Goal: Transaction & Acquisition: Complete application form

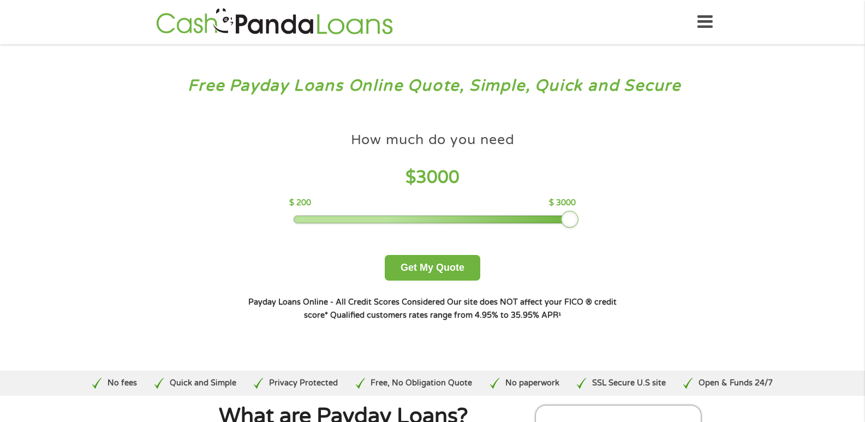
drag, startPoint x: 373, startPoint y: 217, endPoint x: 720, endPoint y: 249, distance: 349.1
click at [720, 249] on div "Free Payday Loans Online Quote, Simple, Quick and Secure How much do you need? …" at bounding box center [432, 207] width 865 height 326
click at [450, 277] on button "Get My Quote" at bounding box center [432, 268] width 95 height 26
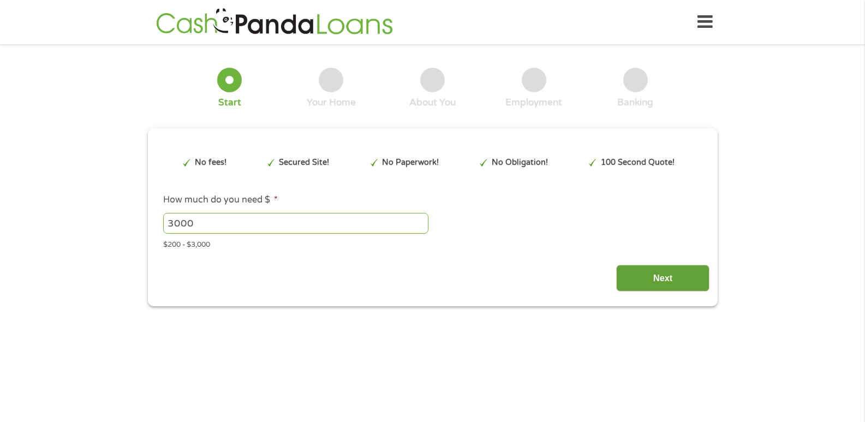
type input "EAIaIQobChMI0pj_o9TvjwMVb13_AR1DMhIlEAAYAiAAEgKUAfD_BwE"
click at [697, 287] on input "Next" at bounding box center [662, 278] width 93 height 27
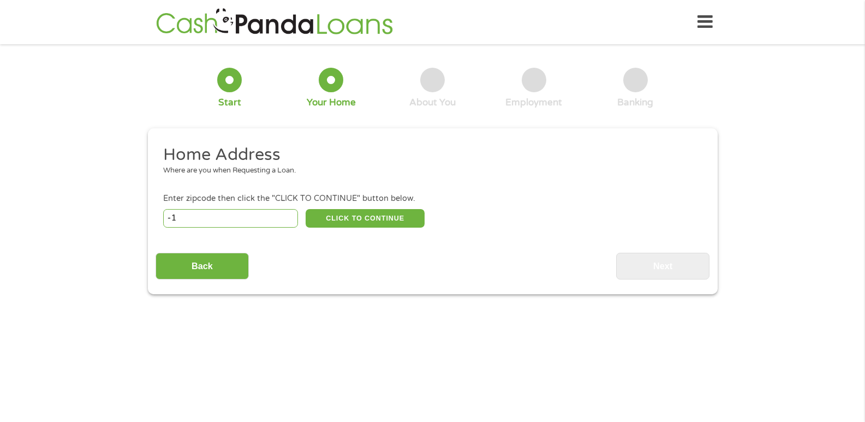
type input "-1"
click at [290, 218] on input "-1" at bounding box center [230, 218] width 135 height 19
click at [181, 220] on input "-1" at bounding box center [230, 218] width 135 height 19
type input "64504"
click at [397, 220] on button "CLICK TO CONTINUE" at bounding box center [365, 218] width 119 height 19
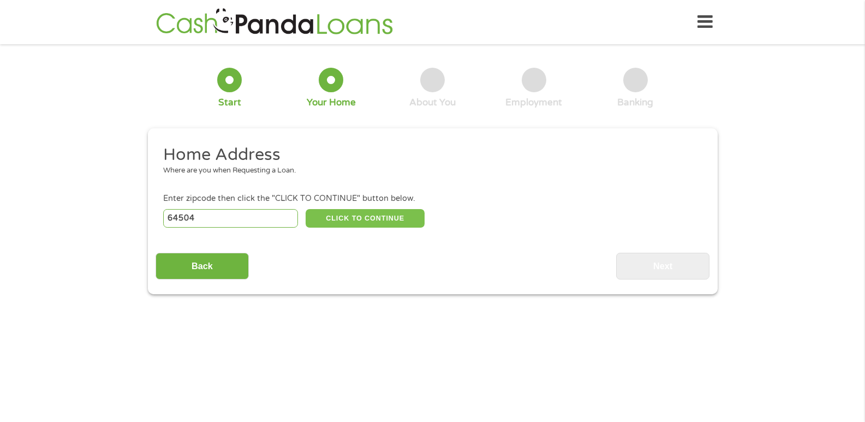
type input "64504"
type input "Saint [PERSON_NAME]"
select select "[US_STATE]"
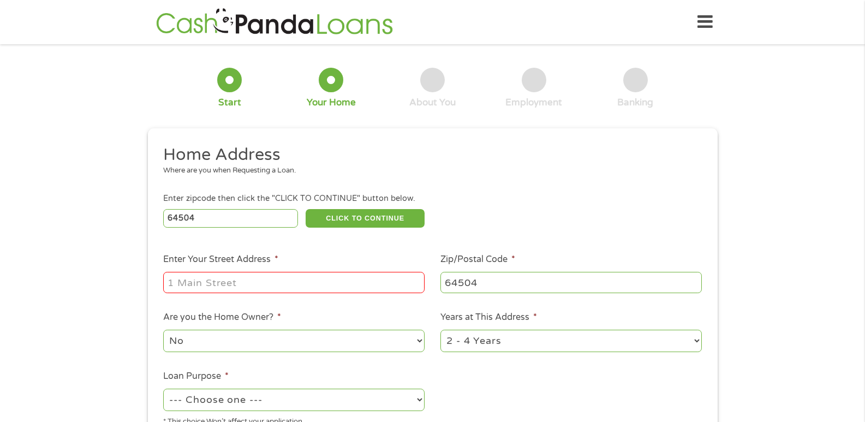
click at [247, 283] on input "Enter Your Street Address *" at bounding box center [293, 282] width 261 height 21
type input "[STREET_ADDRESS]"
click at [421, 340] on select "No Yes" at bounding box center [293, 341] width 261 height 22
select select "yes"
click at [163, 330] on select "No Yes" at bounding box center [293, 341] width 261 height 22
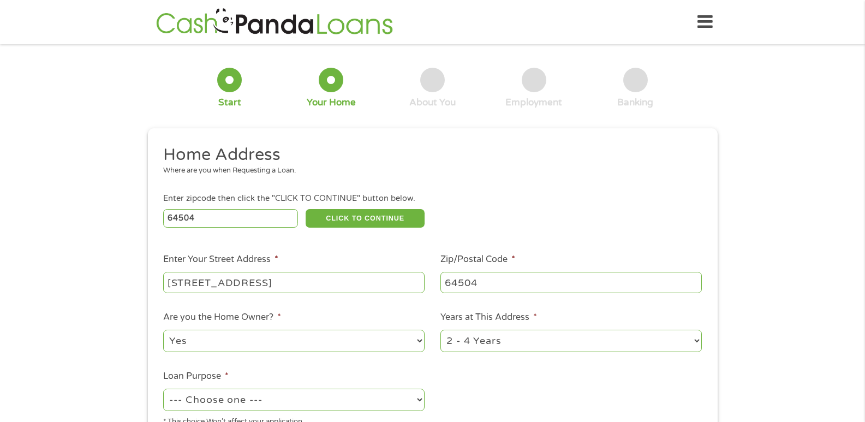
click at [697, 340] on select "1 Year or less 1 - 2 Years 2 - 4 Years Over 4 Years" at bounding box center [570, 341] width 261 height 22
select select "60months"
click at [440, 330] on select "1 Year or less 1 - 2 Years 2 - 4 Years Over 4 Years" at bounding box center [570, 341] width 261 height 22
click at [418, 398] on select "--- Choose one --- Pay Bills Debt Consolidation Home Improvement Major Purchase…" at bounding box center [293, 399] width 261 height 22
select select "debtconsolidation"
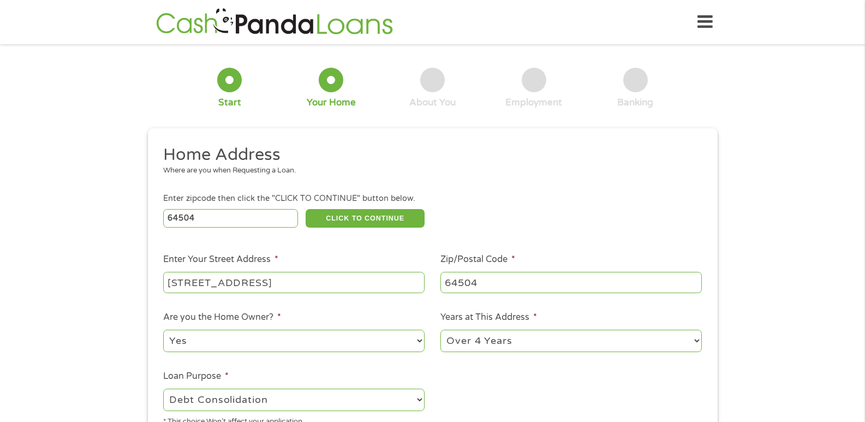
click at [163, 388] on select "--- Choose one --- Pay Bills Debt Consolidation Home Improvement Major Purchase…" at bounding box center [293, 399] width 261 height 22
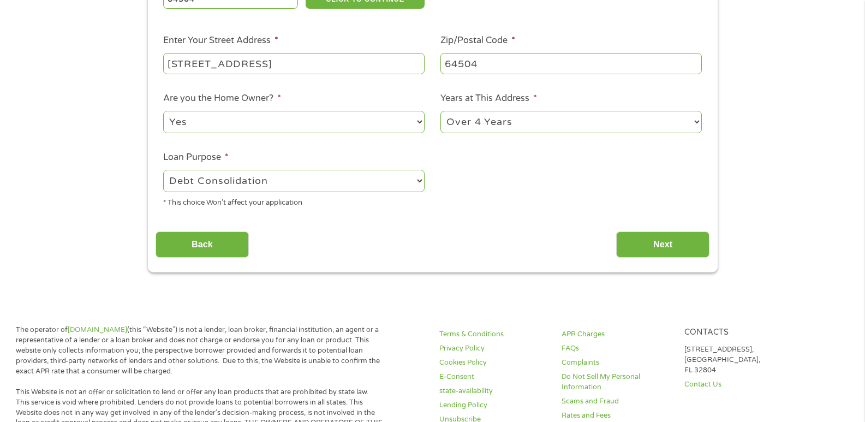
scroll to position [211, 0]
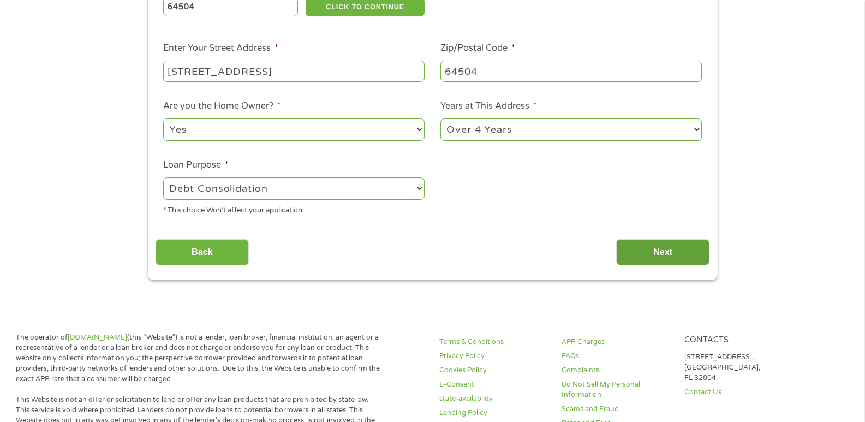
click at [703, 253] on input "Next" at bounding box center [662, 252] width 93 height 27
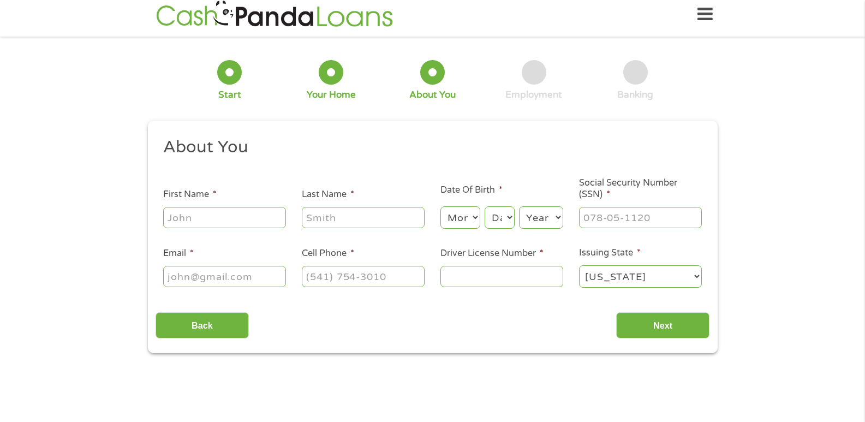
scroll to position [0, 0]
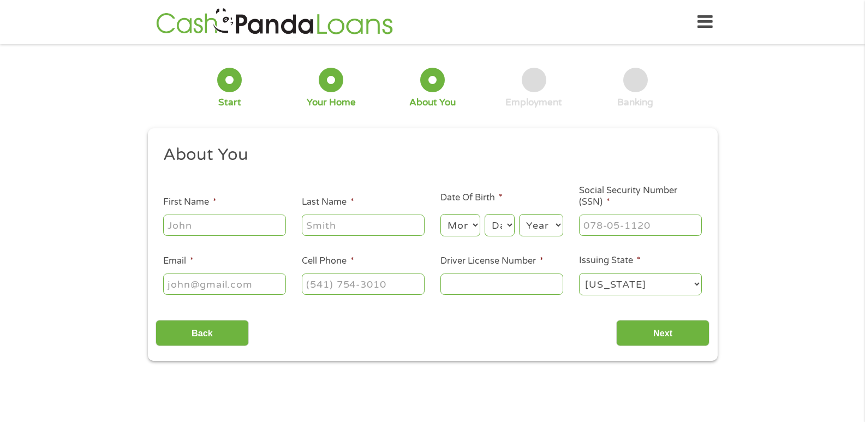
click at [211, 231] on input "First Name *" at bounding box center [224, 224] width 123 height 21
type input "[PERSON_NAME]"
type input "[EMAIL_ADDRESS][DOMAIN_NAME]"
type input "[PHONE_NUMBER]"
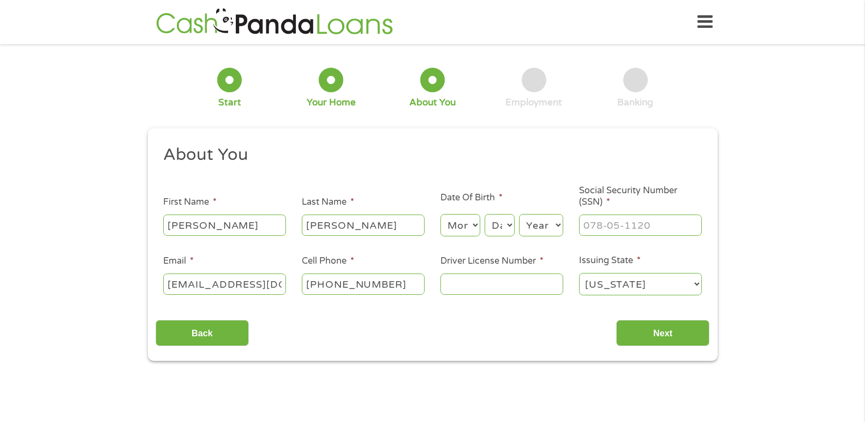
click at [474, 229] on select "Month 1 2 3 4 5 6 7 8 9 10 11 12" at bounding box center [460, 225] width 40 height 22
select select "3"
click at [440, 214] on select "Month 1 2 3 4 5 6 7 8 9 10 11 12" at bounding box center [460, 225] width 40 height 22
click at [509, 221] on select "Day 1 2 3 4 5 6 7 8 9 10 11 12 13 14 15 16 17 18 19 20 21 22 23 24 25 26 27 28 …" at bounding box center [498, 225] width 29 height 22
select select "18"
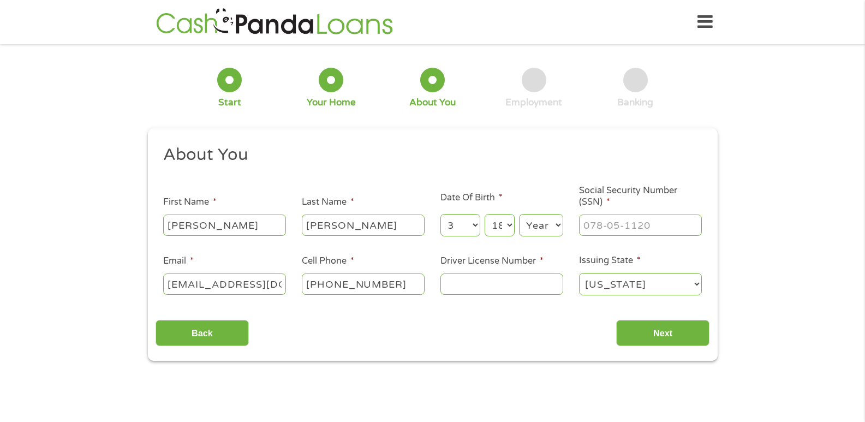
click at [484, 214] on select "Day 1 2 3 4 5 6 7 8 9 10 11 12 13 14 15 16 17 18 19 20 21 22 23 24 25 26 27 28 …" at bounding box center [498, 225] width 29 height 22
click at [559, 224] on select "Year [DATE] 2006 2005 2004 2003 2002 2001 2000 1999 1998 1997 1996 1995 1994 19…" at bounding box center [541, 225] width 44 height 22
select select "1961"
click at [519, 214] on select "Year [DATE] 2006 2005 2004 2003 2002 2001 2000 1999 1998 1997 1996 1995 1994 19…" at bounding box center [541, 225] width 44 height 22
click at [655, 228] on input "___-__-____" at bounding box center [640, 224] width 123 height 21
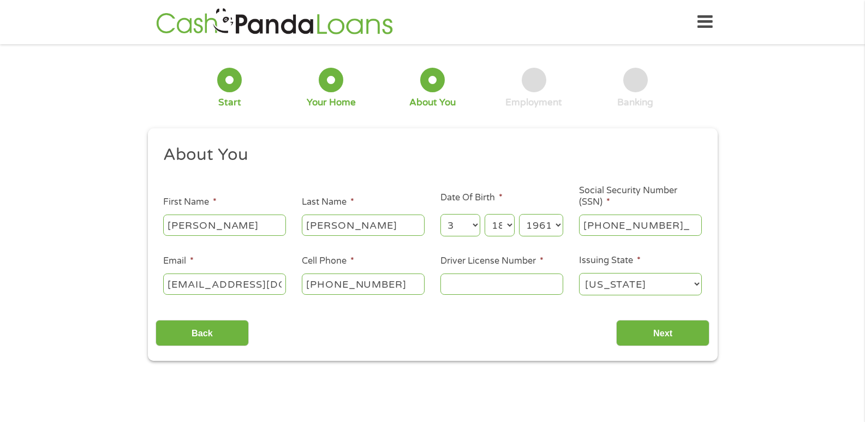
type input "489-74-7454"
click at [455, 289] on input "Driver License Number *" at bounding box center [501, 283] width 123 height 21
type input "s"
type input "S206338027"
click at [664, 338] on input "Next" at bounding box center [662, 333] width 93 height 27
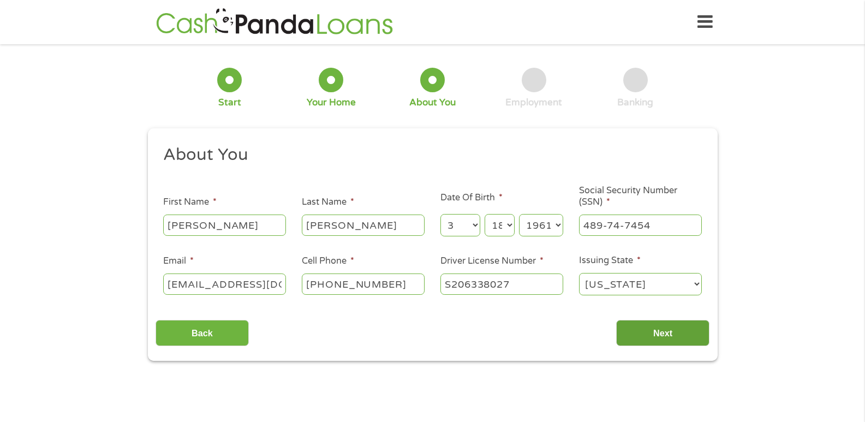
click at [669, 332] on input "Next" at bounding box center [662, 333] width 93 height 27
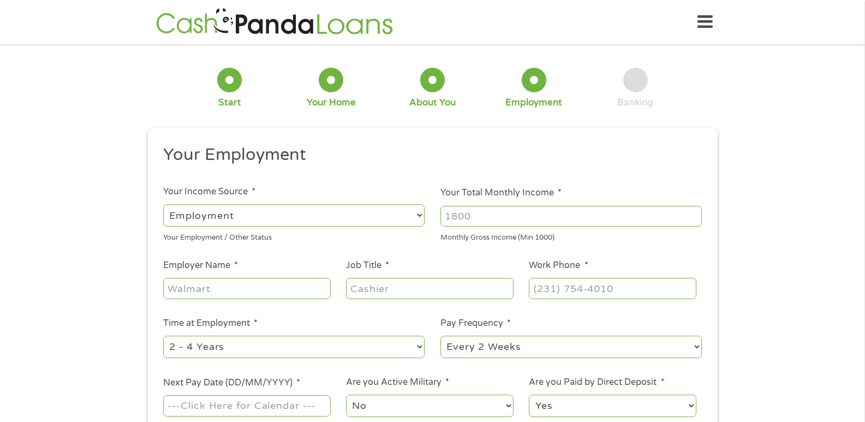
scroll to position [4, 4]
click at [416, 214] on select "--- Choose one --- Employment [DEMOGRAPHIC_DATA] Benefits" at bounding box center [293, 215] width 261 height 22
select select "benefits"
click at [163, 204] on select "--- Choose one --- Employment [DEMOGRAPHIC_DATA] Benefits" at bounding box center [293, 215] width 261 height 22
type input "Other"
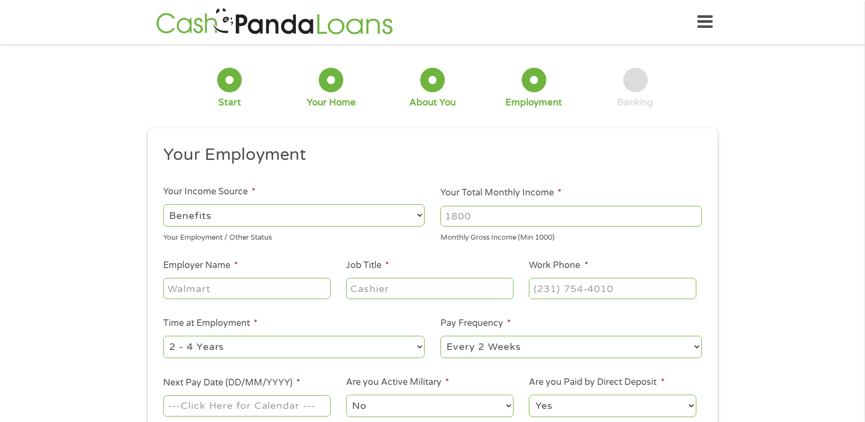
type input "[PHONE_NUMBER]"
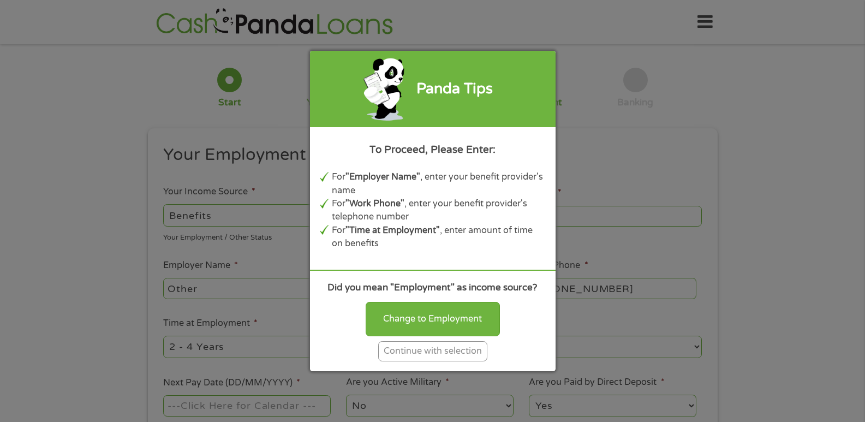
click at [630, 154] on div "Panda Tips To Proceed, Please Enter: For "Employer Name" , enter your benefit p…" at bounding box center [432, 211] width 865 height 422
click at [429, 356] on div "Continue with selection" at bounding box center [432, 351] width 109 height 20
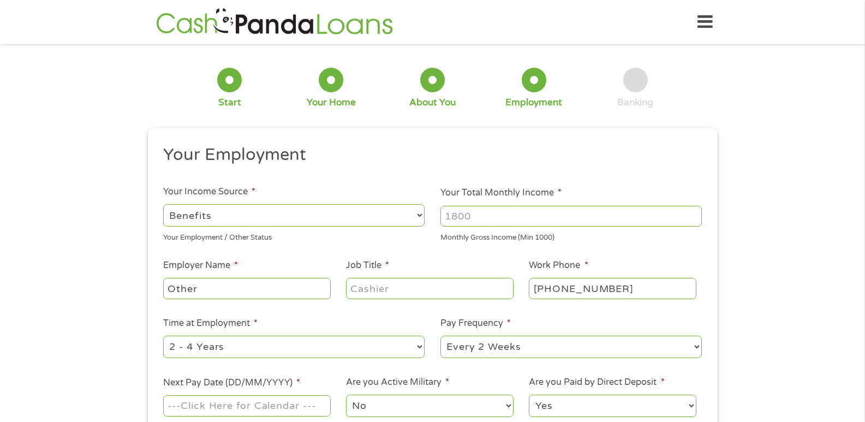
click at [475, 216] on input "Your Total Monthly Income *" at bounding box center [570, 216] width 261 height 21
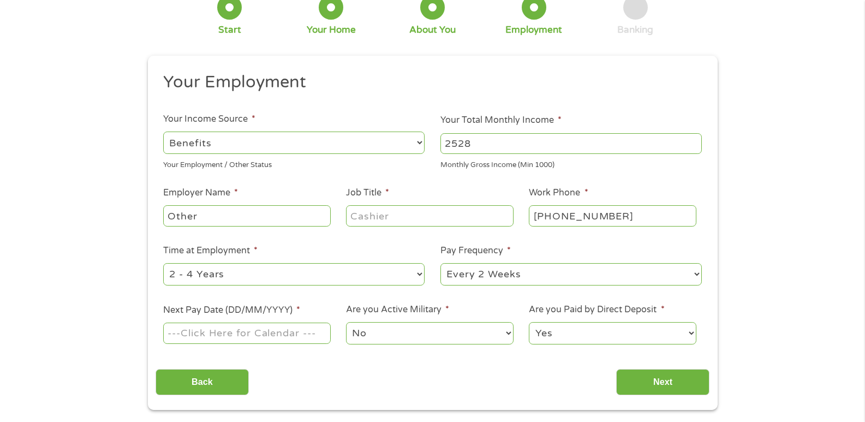
scroll to position [124, 0]
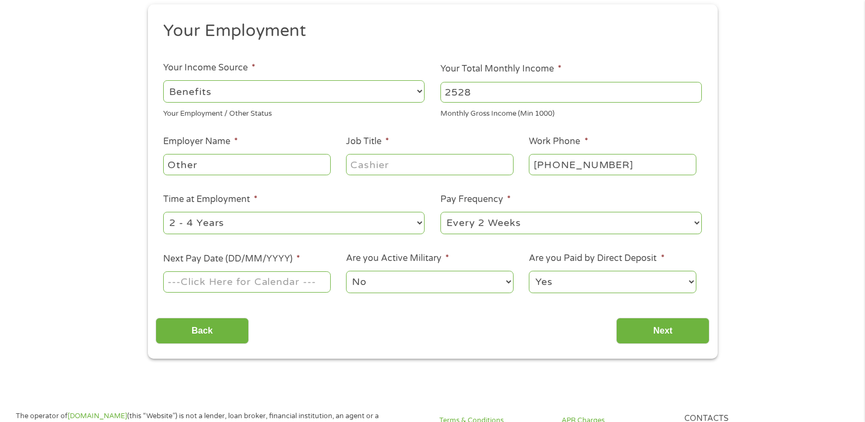
type input "2528"
click at [204, 167] on input "Other" at bounding box center [246, 164] width 167 height 21
type input "O"
type input "Social Security"
click at [398, 163] on input "Job Title *" at bounding box center [429, 164] width 167 height 21
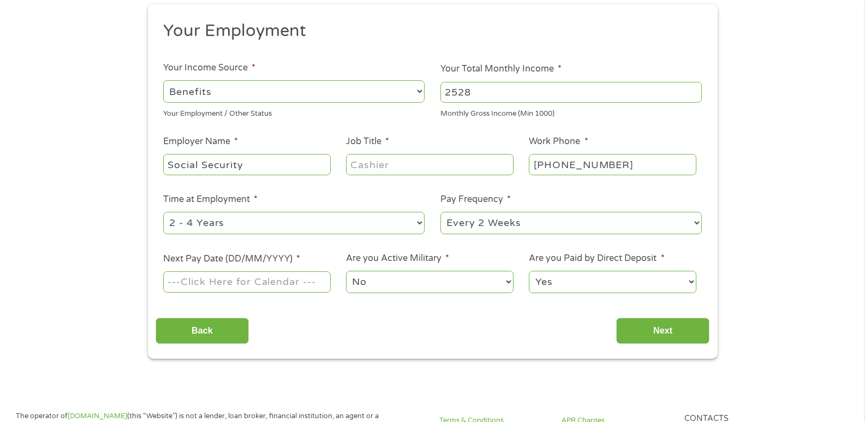
click at [421, 223] on select "--- Choose one --- 1 Year or less 1 - 2 Years 2 - 4 Years Over 4 Years" at bounding box center [293, 223] width 261 height 22
select select "60months"
click at [163, 212] on select "--- Choose one --- 1 Year or less 1 - 2 Years 2 - 4 Years Over 4 Years" at bounding box center [293, 223] width 261 height 22
click at [693, 221] on select "--- Choose one --- Every 2 Weeks Every Week Monthly Semi-Monthly" at bounding box center [570, 223] width 261 height 22
select select "monthly"
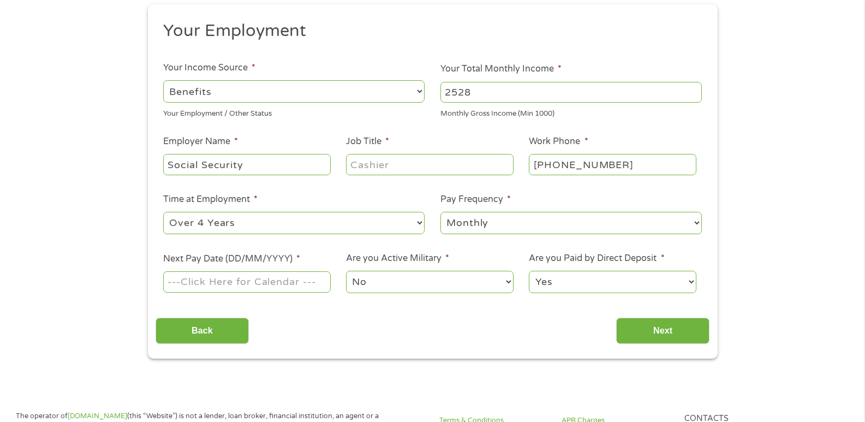
click at [440, 212] on select "--- Choose one --- Every 2 Weeks Every Week Monthly Semi-Monthly" at bounding box center [570, 223] width 261 height 22
click at [308, 280] on input "Next Pay Date (DD/MM/YYYY) *" at bounding box center [246, 281] width 167 height 21
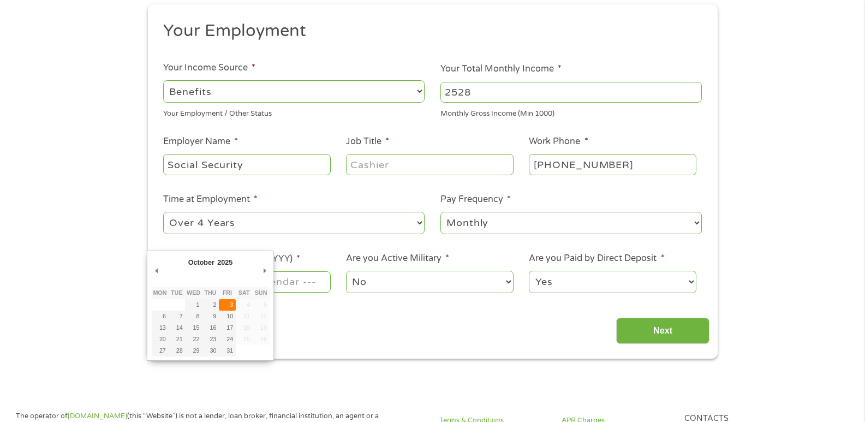
type input "[DATE]"
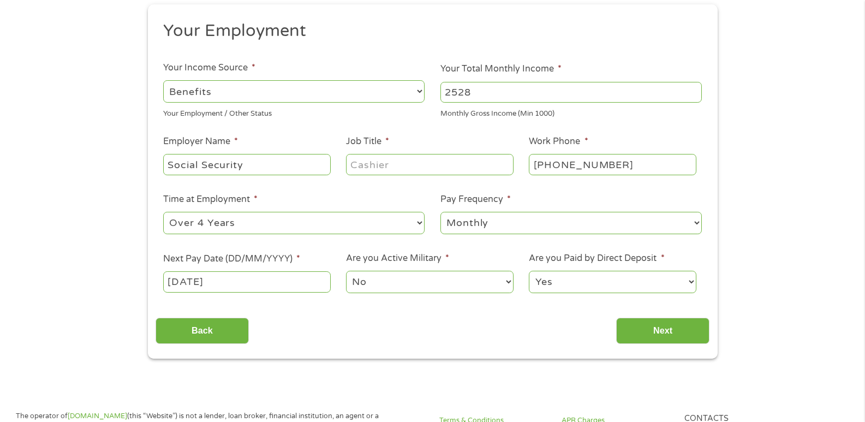
click at [235, 283] on input "[DATE]" at bounding box center [246, 281] width 167 height 21
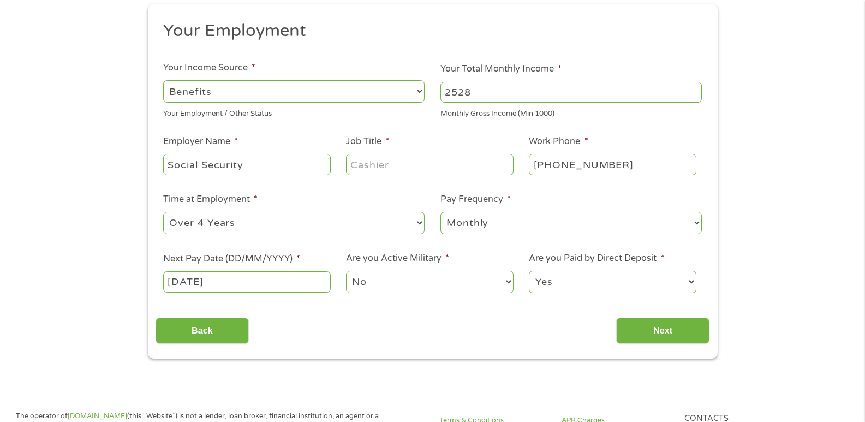
click at [197, 283] on input "[DATE]" at bounding box center [246, 281] width 167 height 21
click at [233, 279] on input "[DATE]" at bounding box center [246, 281] width 167 height 21
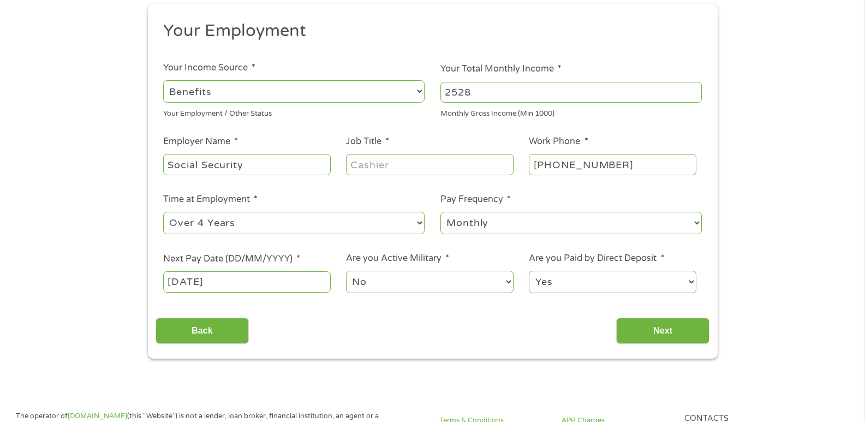
click at [196, 282] on input "[DATE]" at bounding box center [246, 281] width 167 height 21
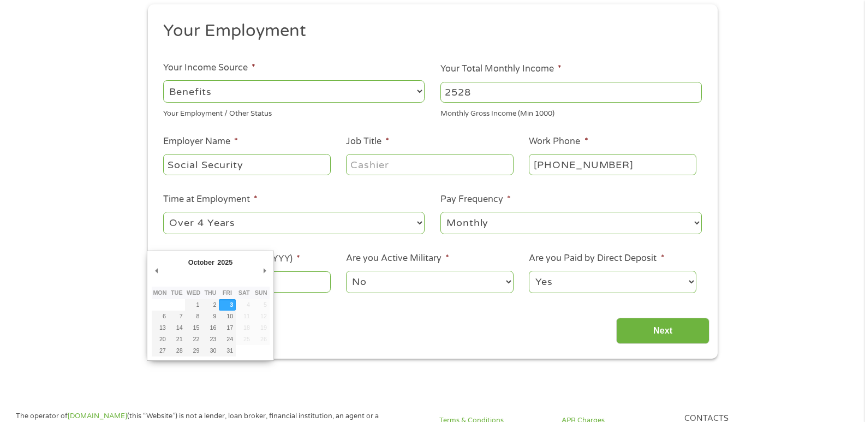
click at [235, 298] on th "Fri" at bounding box center [227, 292] width 17 height 13
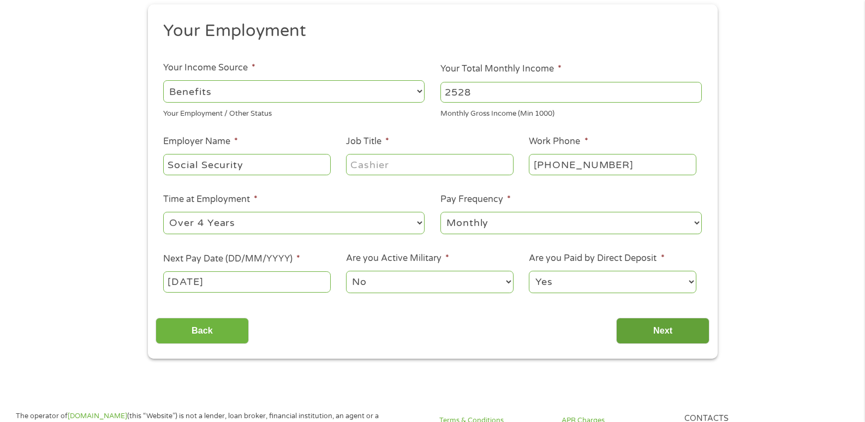
click at [693, 335] on input "Next" at bounding box center [662, 331] width 93 height 27
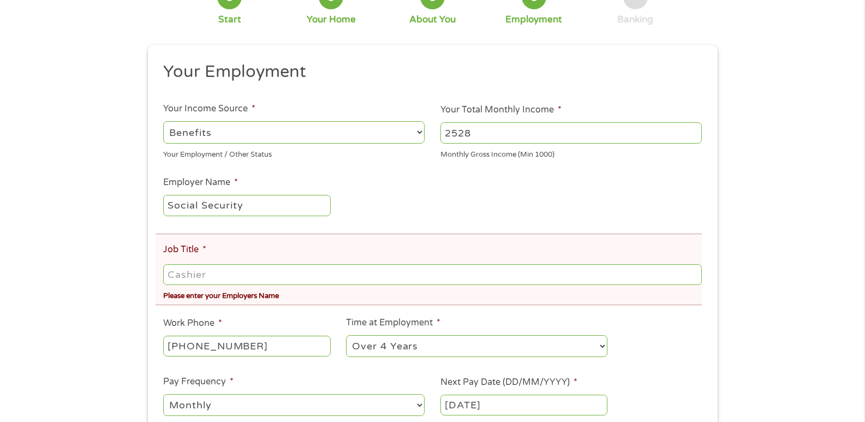
scroll to position [146, 0]
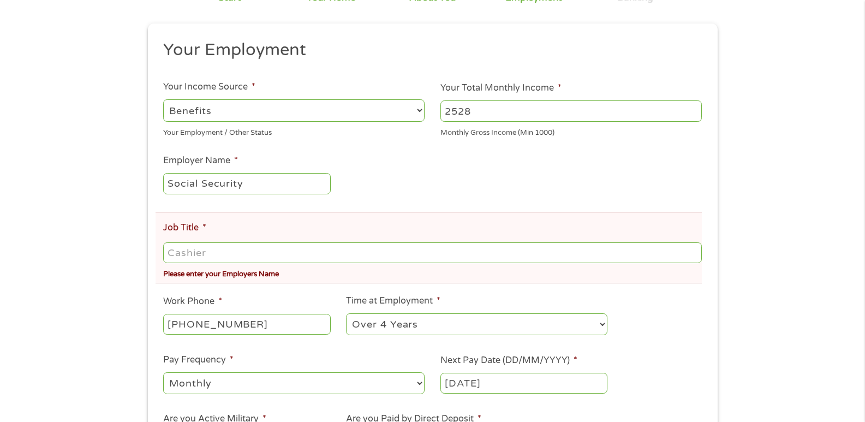
click at [204, 252] on input "Job Title *" at bounding box center [432, 252] width 538 height 21
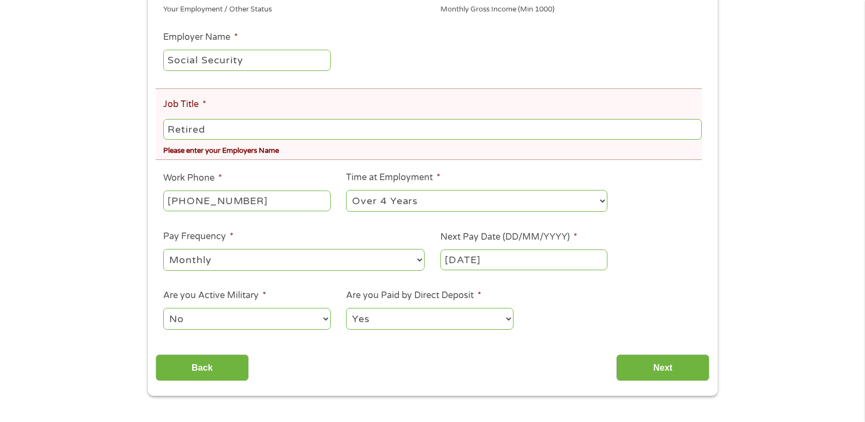
scroll to position [298, 0]
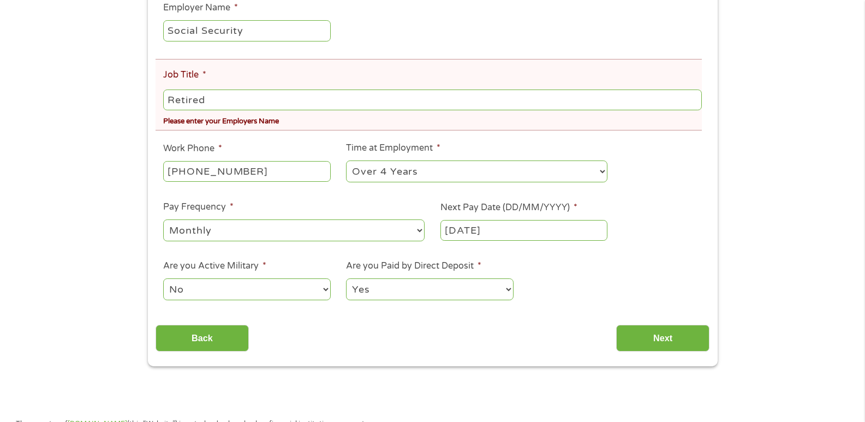
type input "Retired"
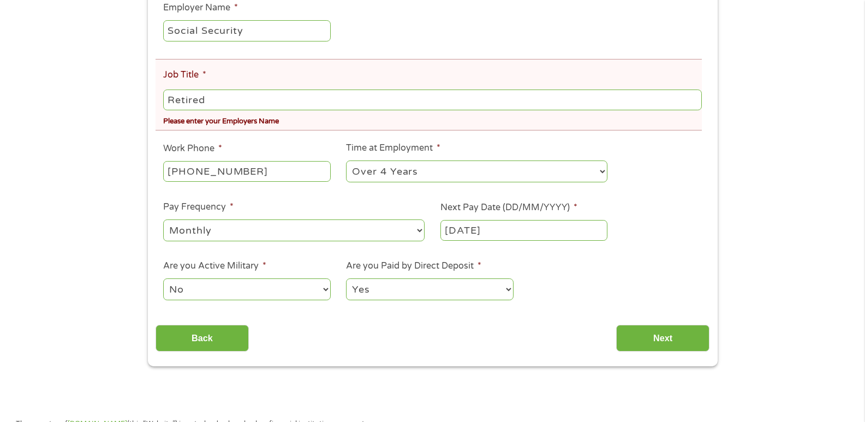
click at [509, 233] on input "[DATE]" at bounding box center [523, 230] width 167 height 21
click at [674, 346] on input "Next" at bounding box center [662, 338] width 93 height 27
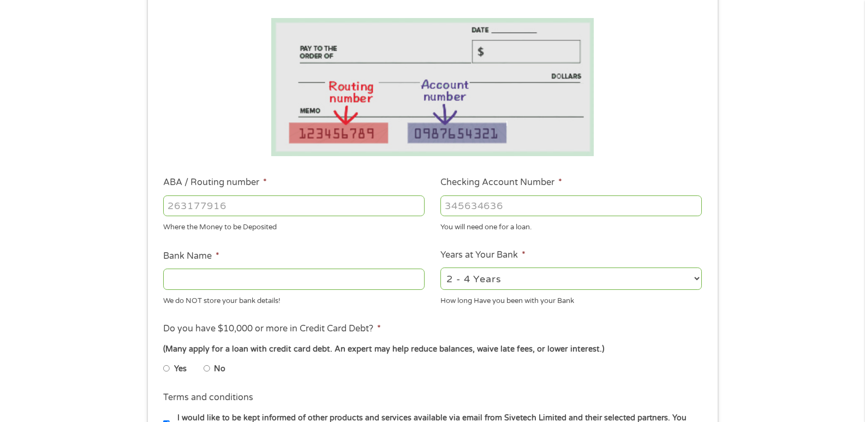
scroll to position [189, 0]
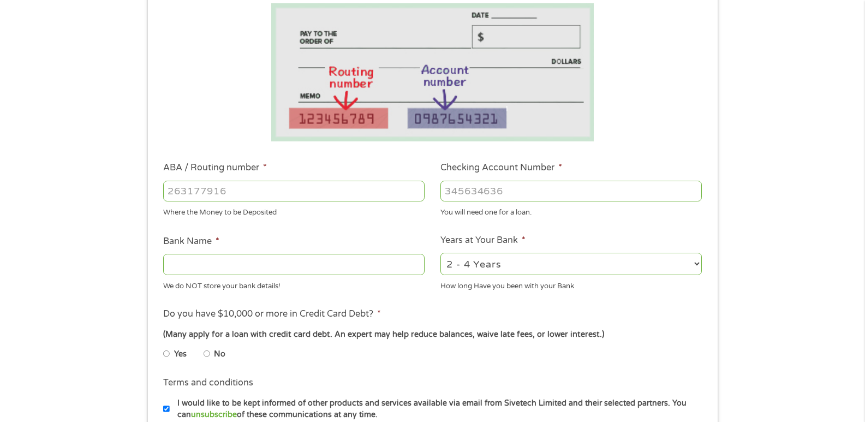
click at [237, 191] on input "ABA / Routing number *" at bounding box center [293, 191] width 261 height 21
type input "301281968"
type input "POSTAL COMMUNITY CREDIT UNION"
type input "301281968"
click at [507, 194] on input "Checking Account Number *" at bounding box center [570, 191] width 261 height 21
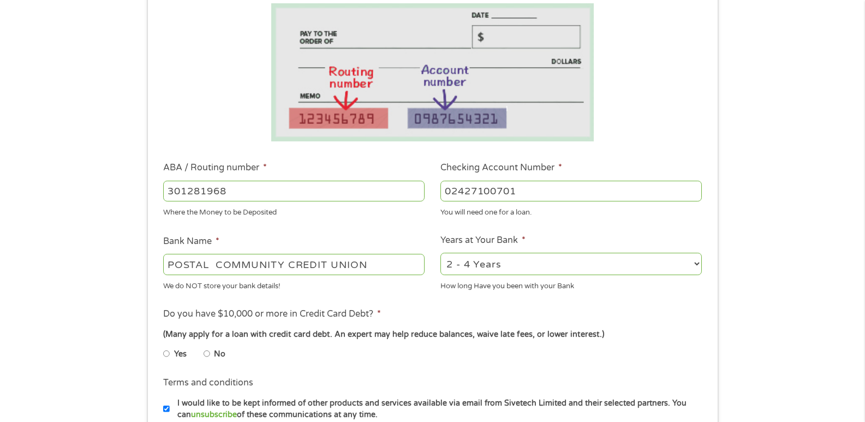
type input "02427100701"
click at [697, 264] on select "2 - 4 Years 6 - 12 Months 1 - 2 Years Over 4 Years" at bounding box center [570, 264] width 261 height 22
select select "24months"
click at [440, 253] on select "2 - 4 Years 6 - 12 Months 1 - 2 Years Over 4 Years" at bounding box center [570, 264] width 261 height 22
click at [206, 354] on input "No" at bounding box center [206, 353] width 7 height 17
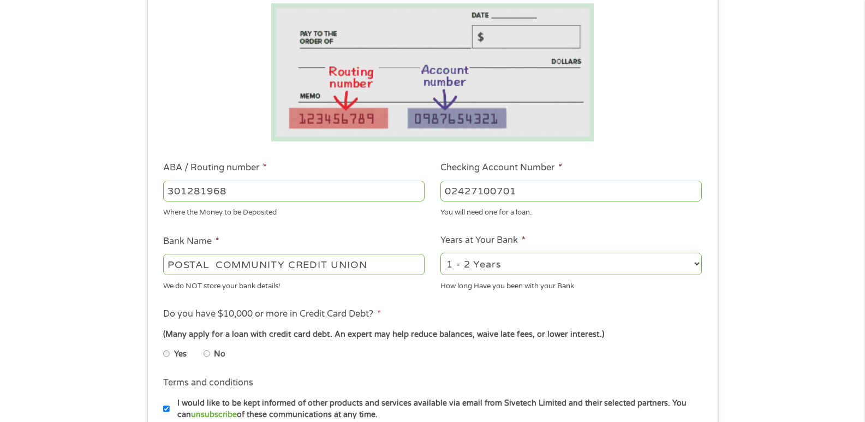
radio input "true"
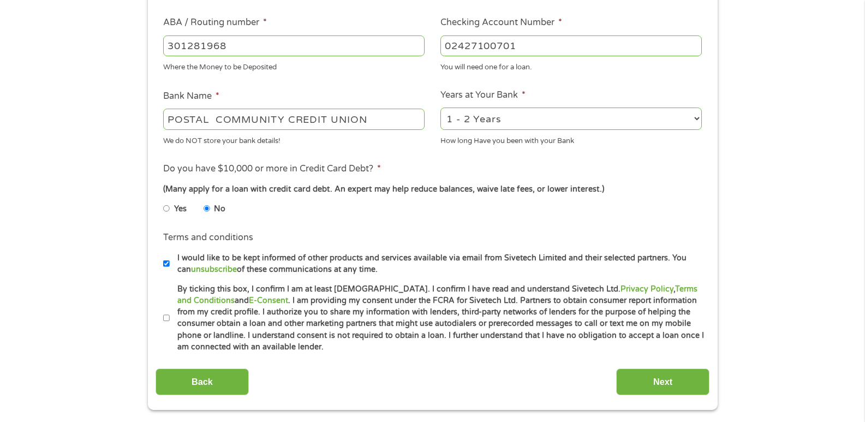
scroll to position [364, 0]
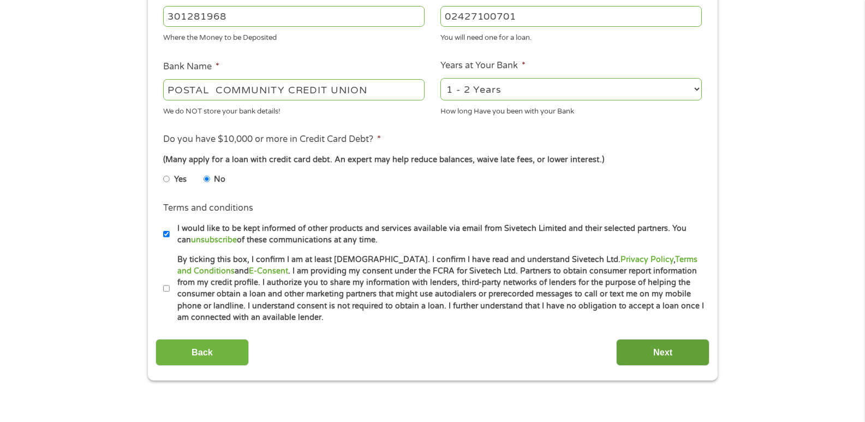
click at [638, 357] on input "Next" at bounding box center [662, 352] width 93 height 27
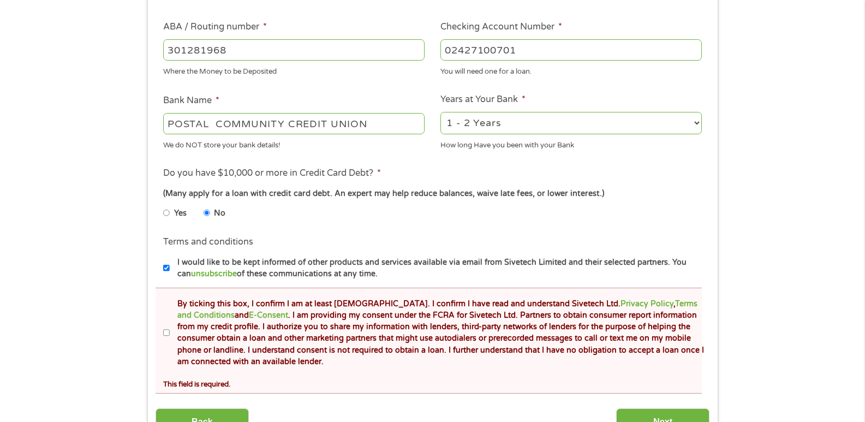
scroll to position [429, 0]
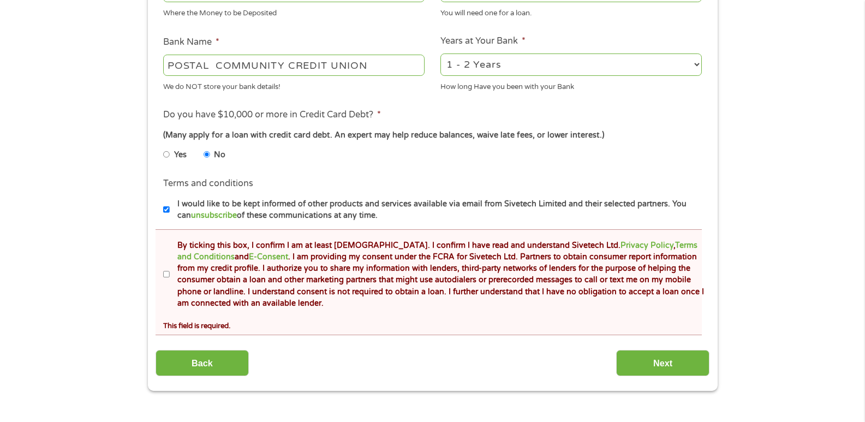
click at [163, 271] on input "By ticking this box, I confirm I am at least [DEMOGRAPHIC_DATA]. I confirm I ha…" at bounding box center [166, 274] width 7 height 17
checkbox input "true"
click at [676, 368] on input "Next" at bounding box center [662, 363] width 93 height 27
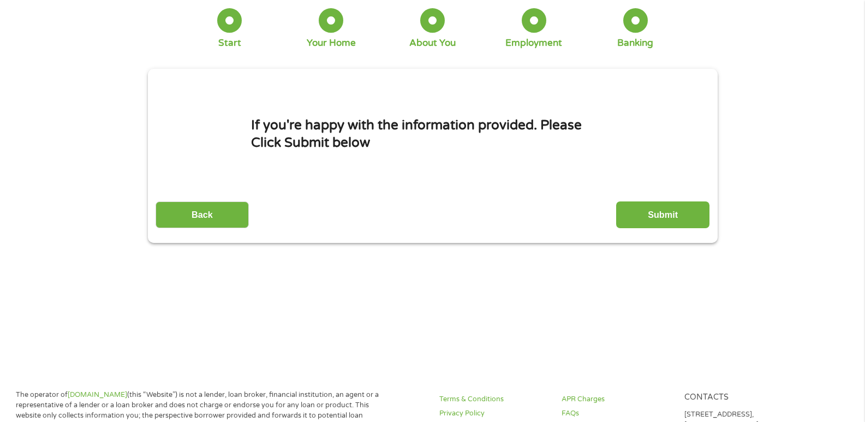
scroll to position [0, 0]
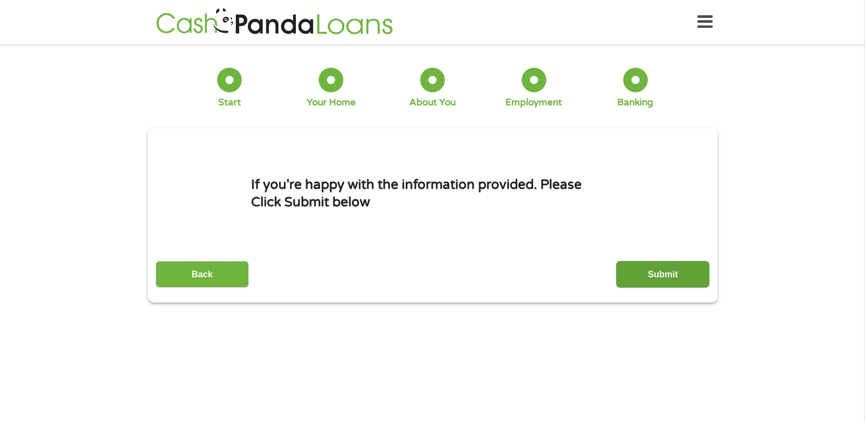
click at [646, 278] on input "Submit" at bounding box center [662, 274] width 93 height 27
